Goal: Check status: Check status

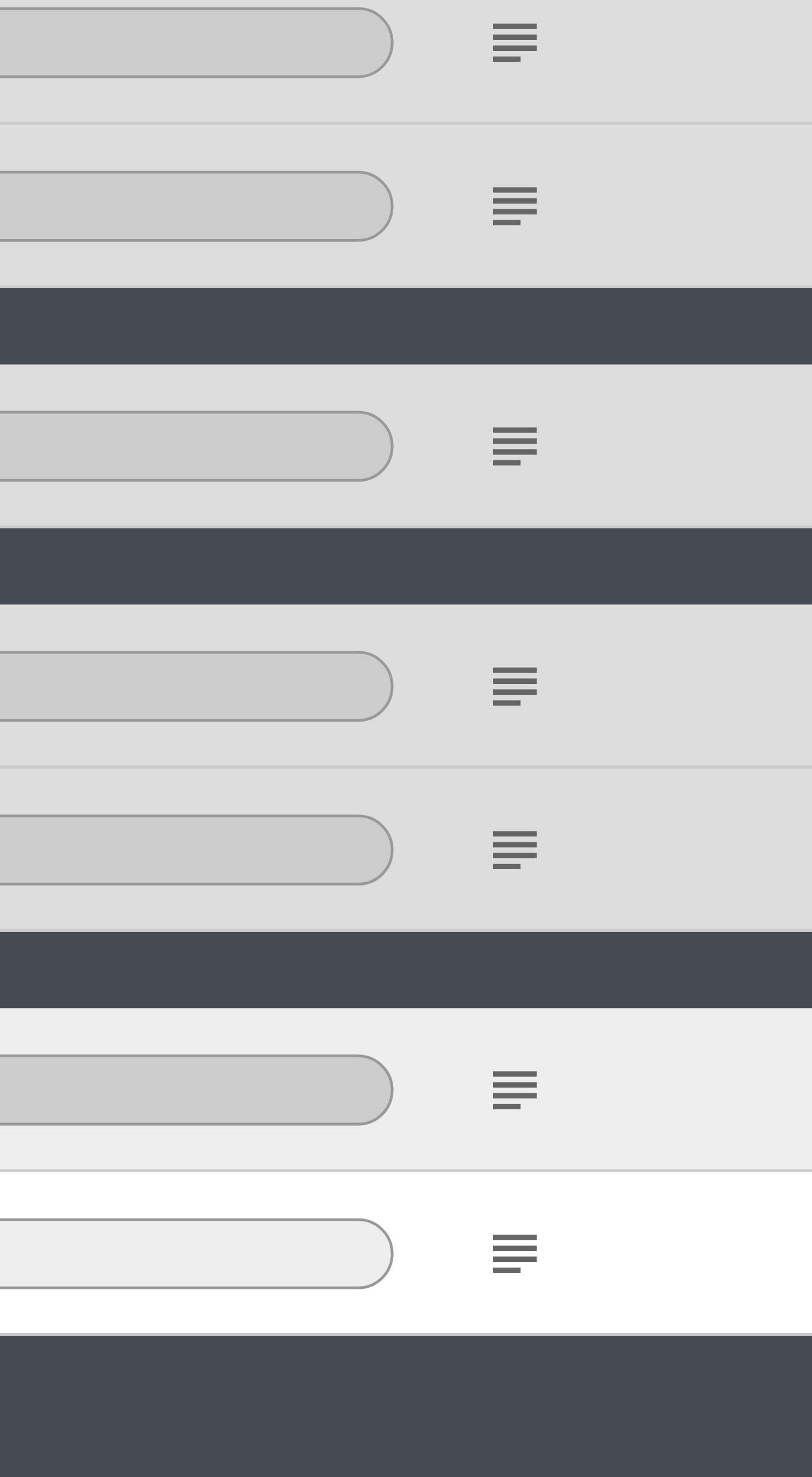
click at [543, 463] on icon "subject" at bounding box center [541, 466] width 14 height 14
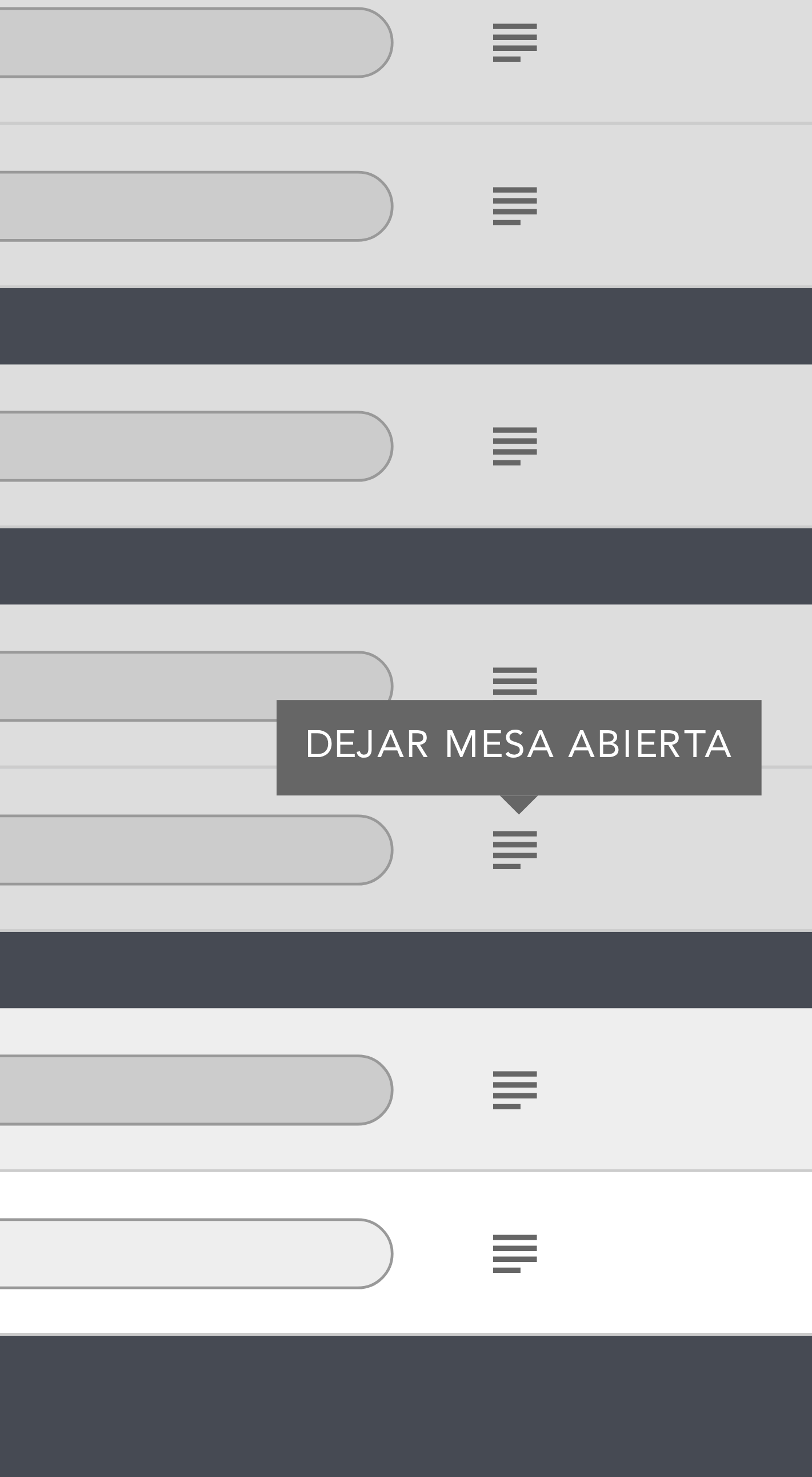
click at [539, 427] on icon "subject" at bounding box center [541, 431] width 14 height 14
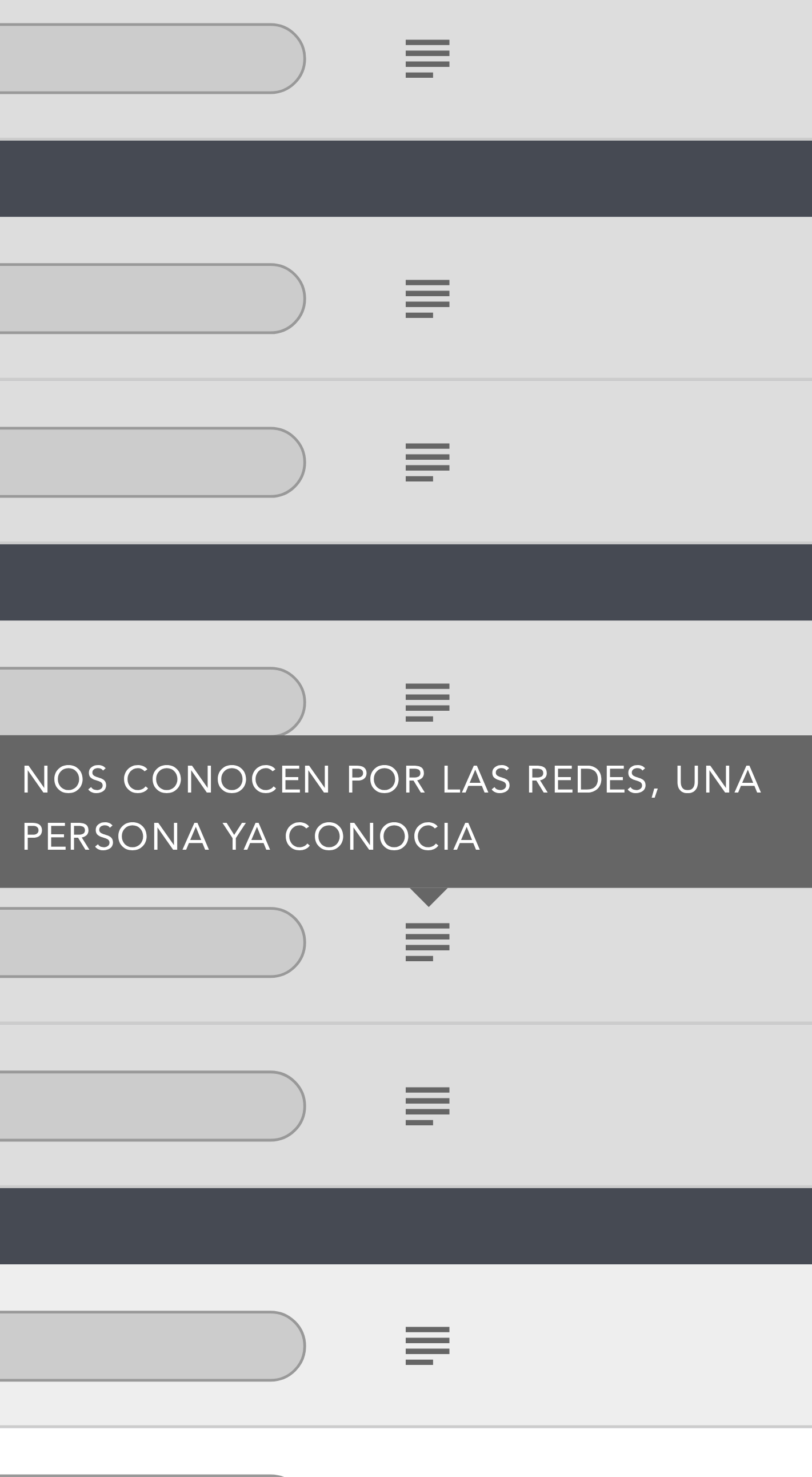
click at [543, 379] on icon "subject" at bounding box center [541, 381] width 14 height 14
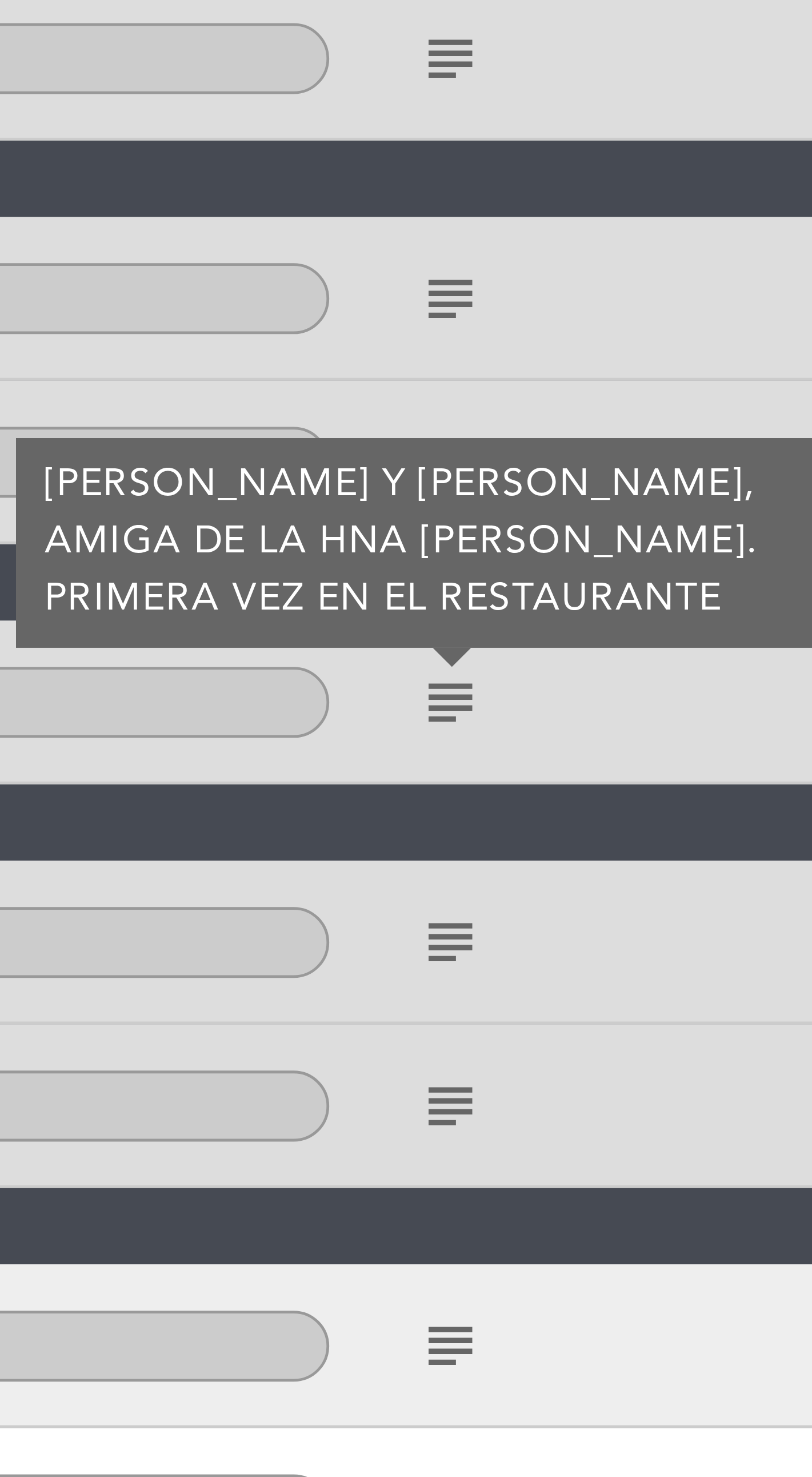
click at [534, 296] on icon "subject" at bounding box center [541, 296] width 14 height 14
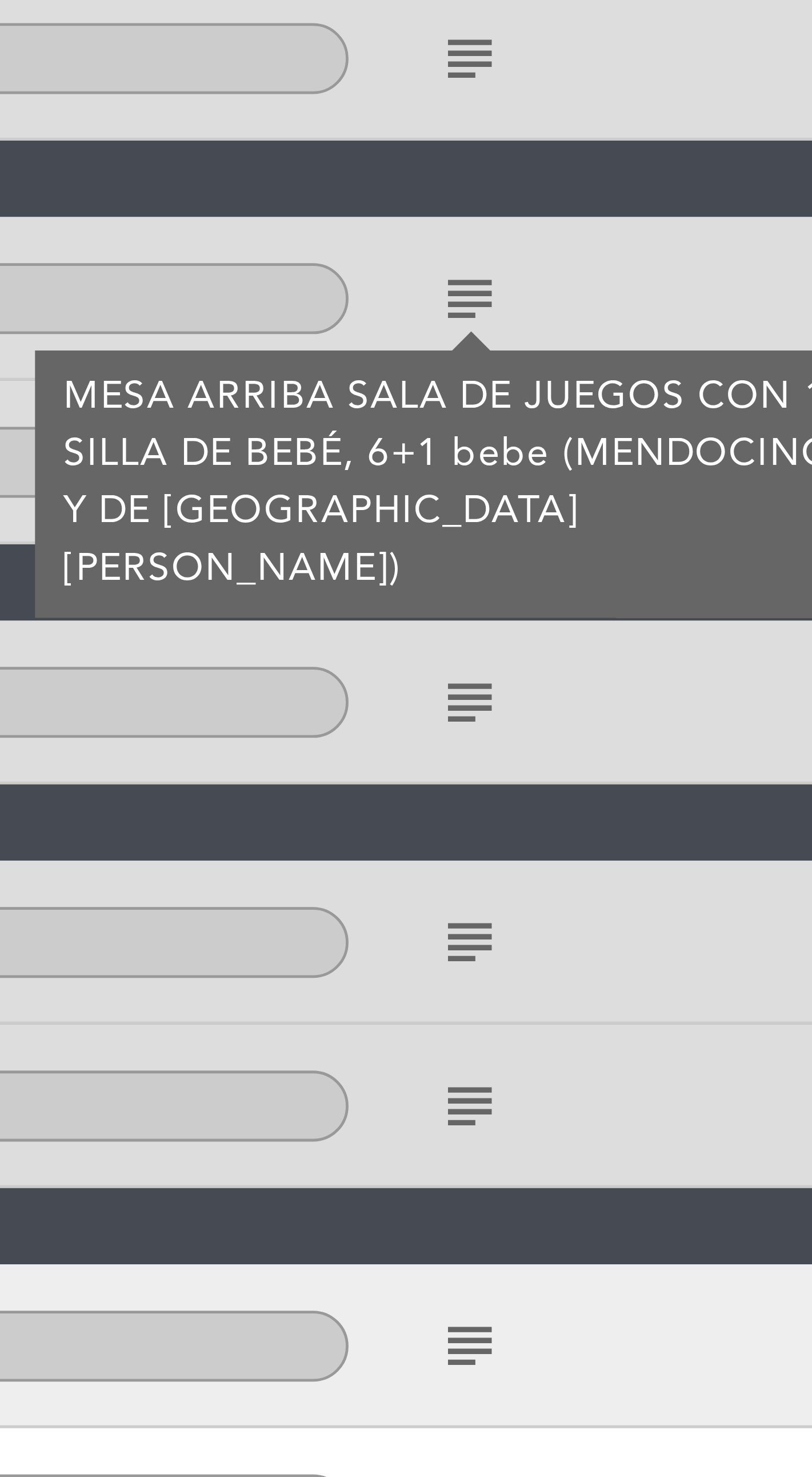
click at [525, 386] on div "subject" at bounding box center [567, 380] width 103 height 34
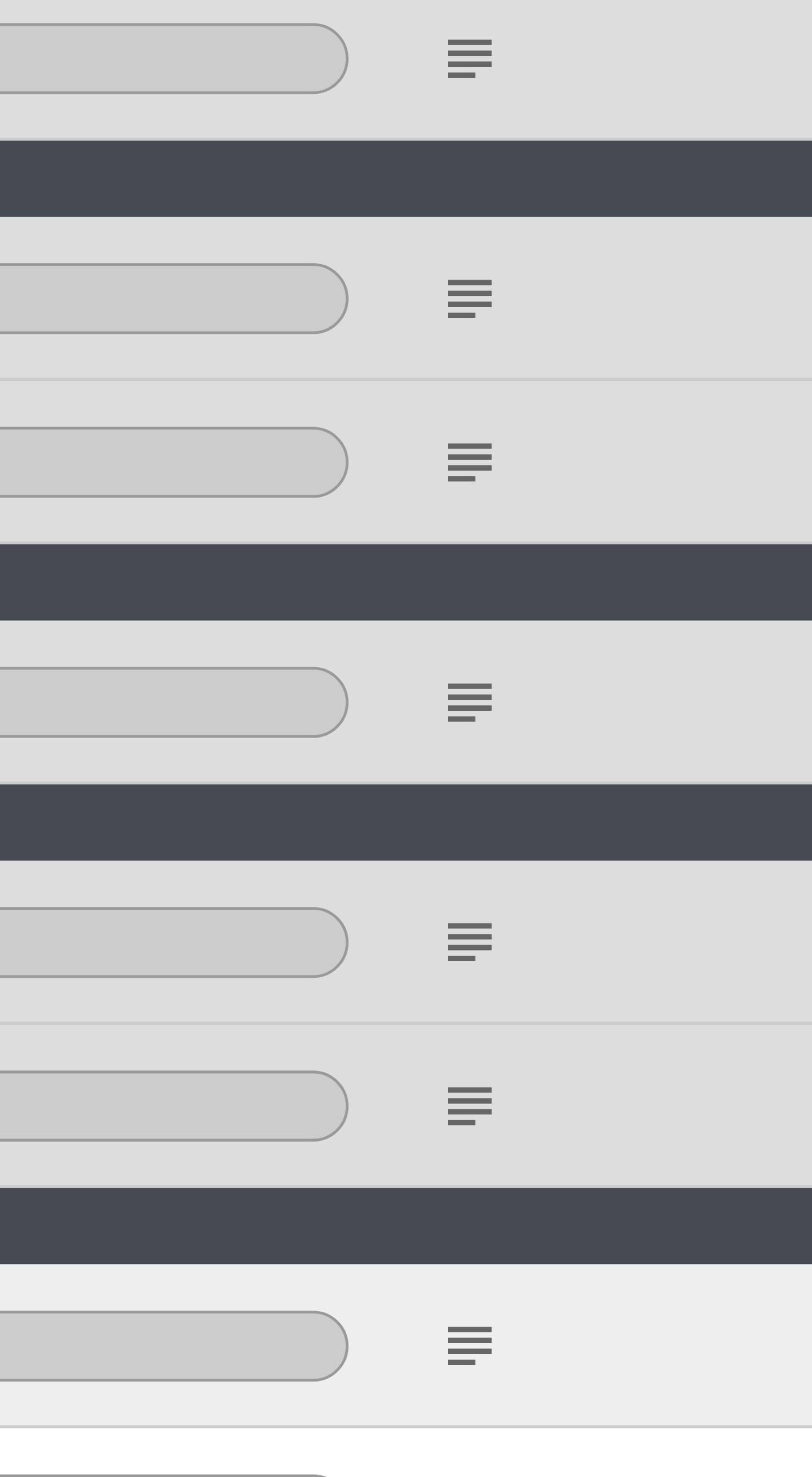
click at [534, 382] on icon "subject" at bounding box center [541, 381] width 14 height 14
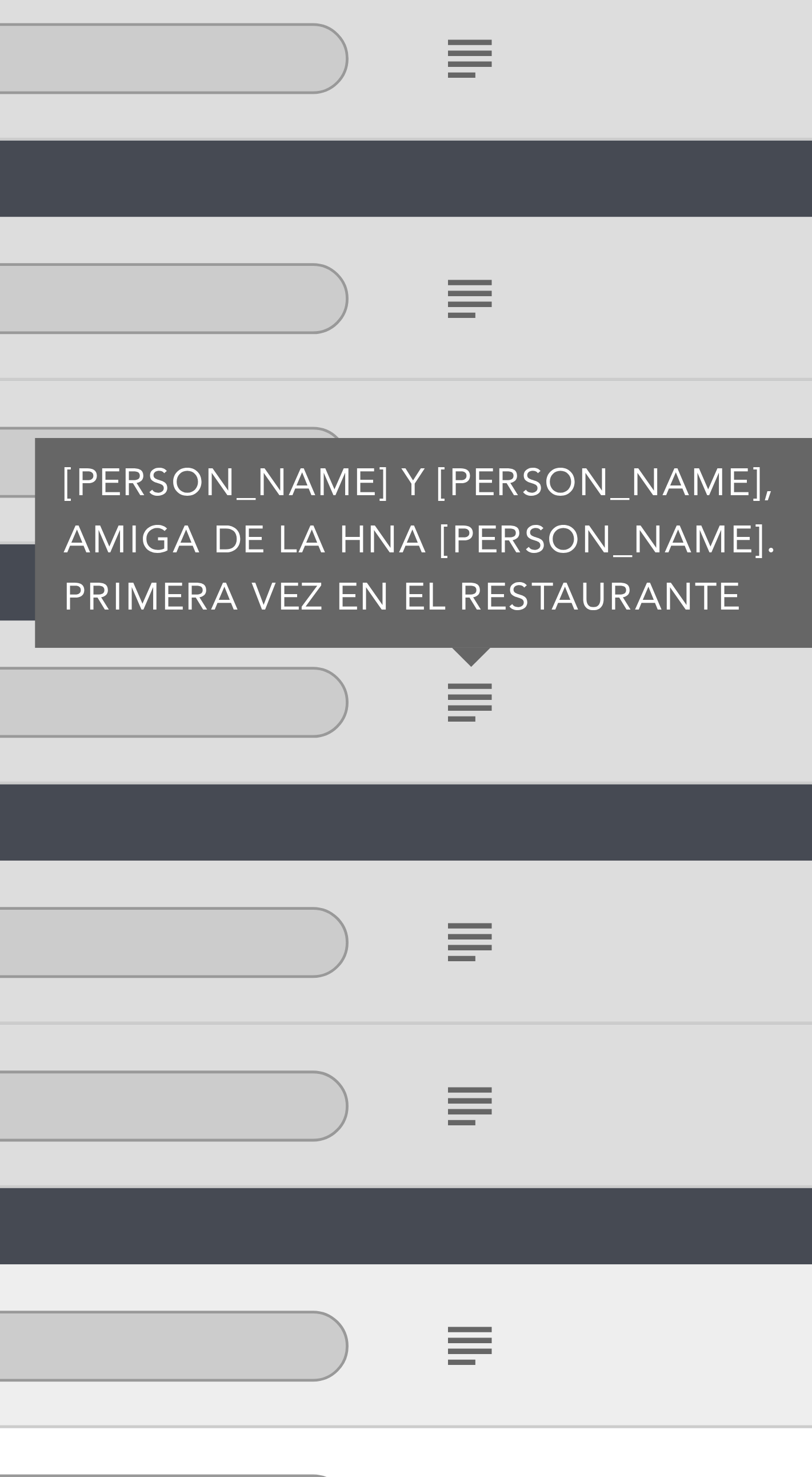
click at [540, 427] on icon "subject" at bounding box center [541, 431] width 14 height 14
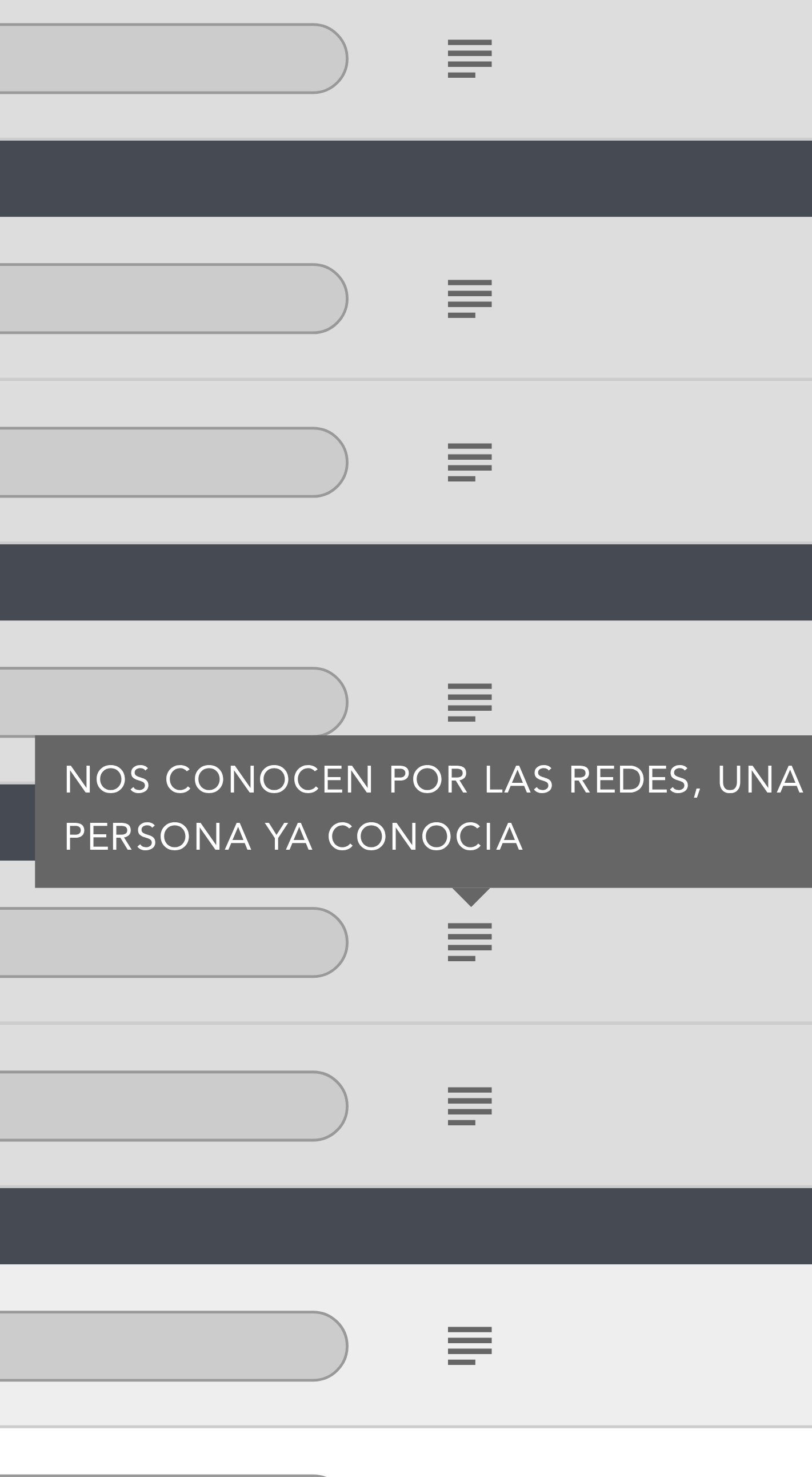
click at [542, 326] on icon "subject" at bounding box center [541, 330] width 14 height 14
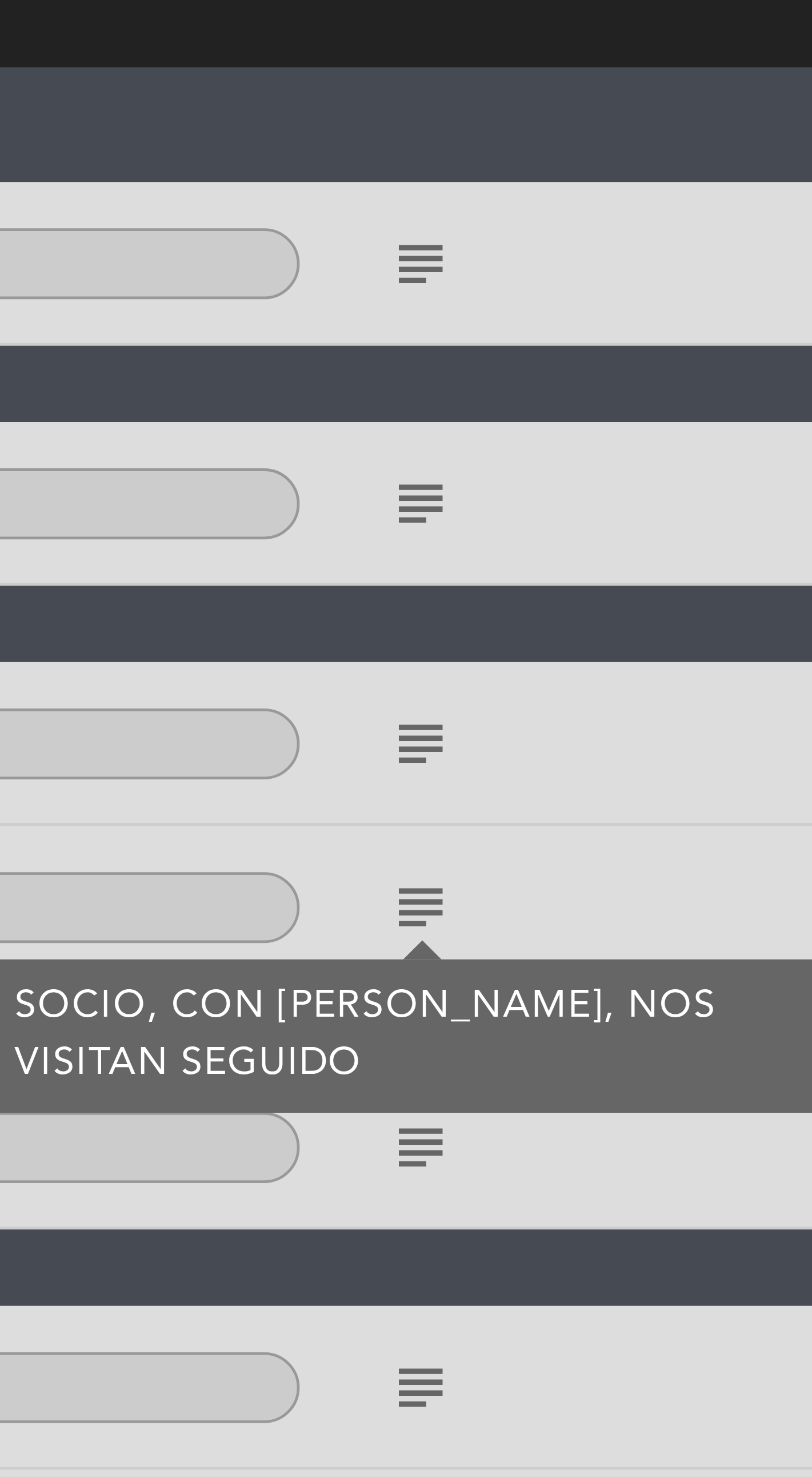
click at [538, 247] on icon "subject" at bounding box center [541, 246] width 14 height 14
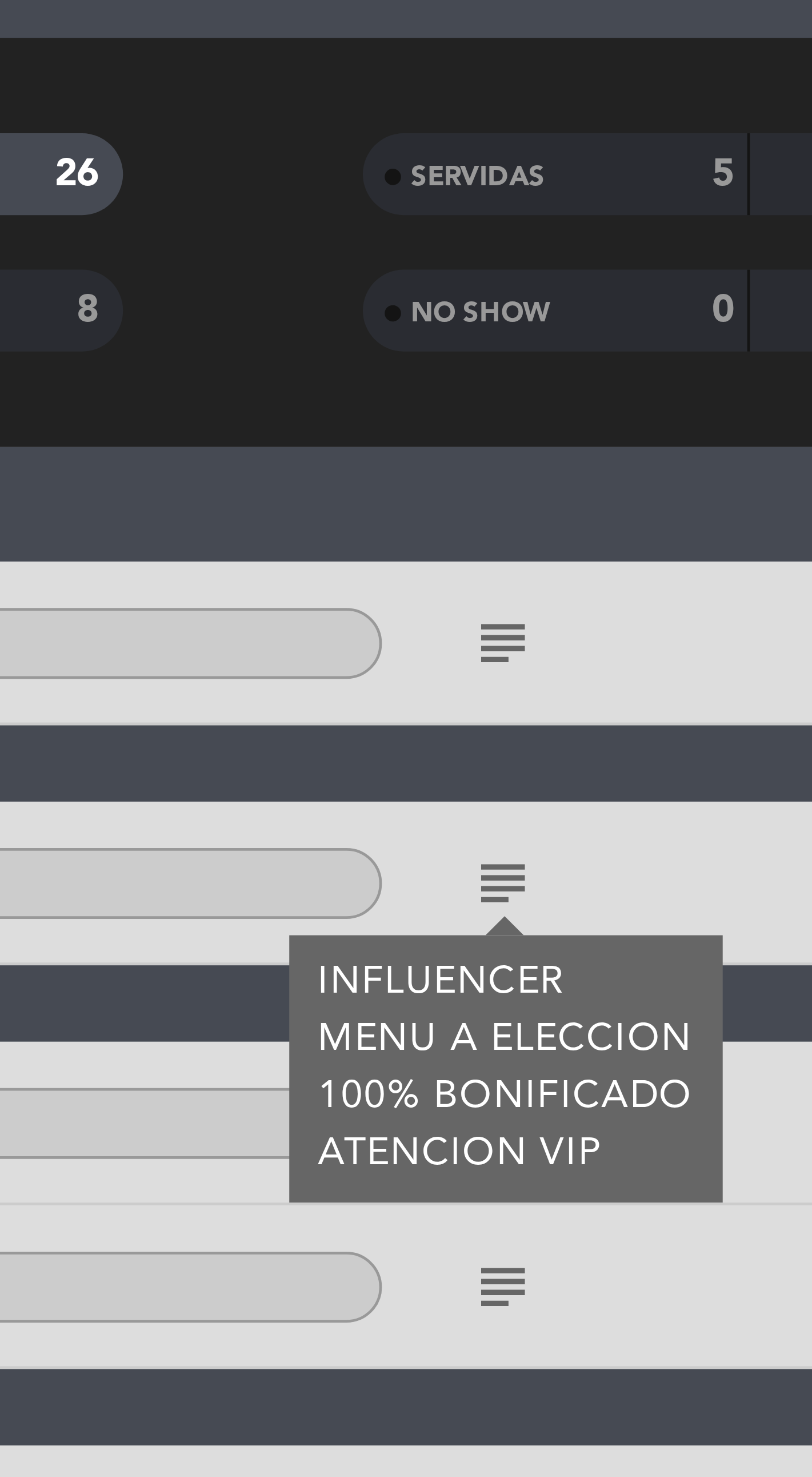
click at [541, 199] on icon "subject" at bounding box center [541, 196] width 14 height 14
